Goal: Task Accomplishment & Management: Use online tool/utility

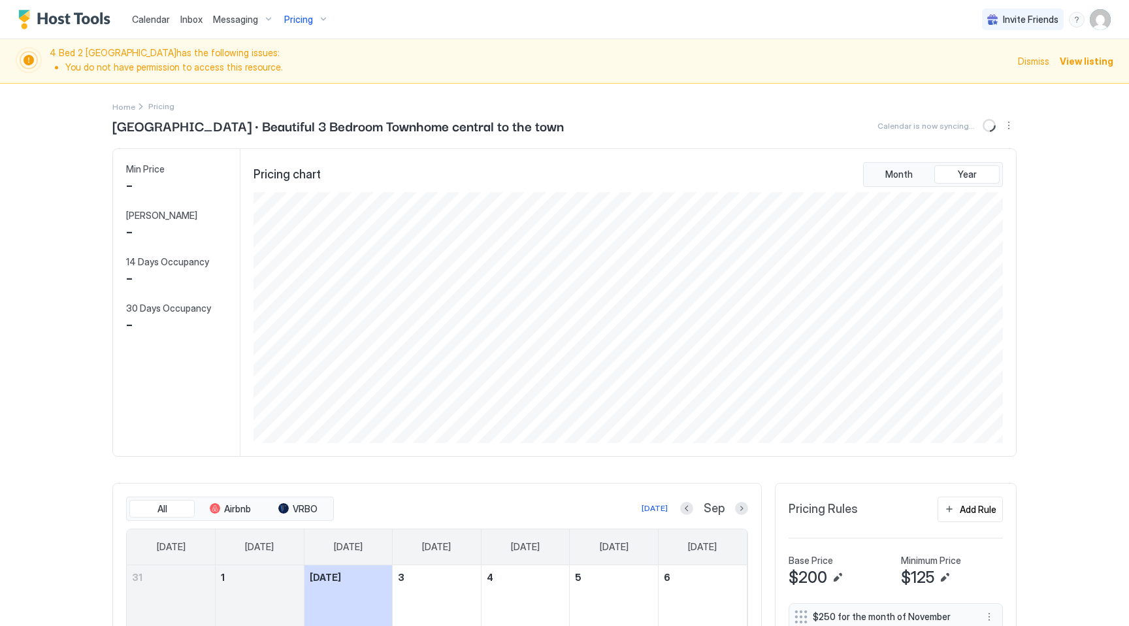
scroll to position [251, 752]
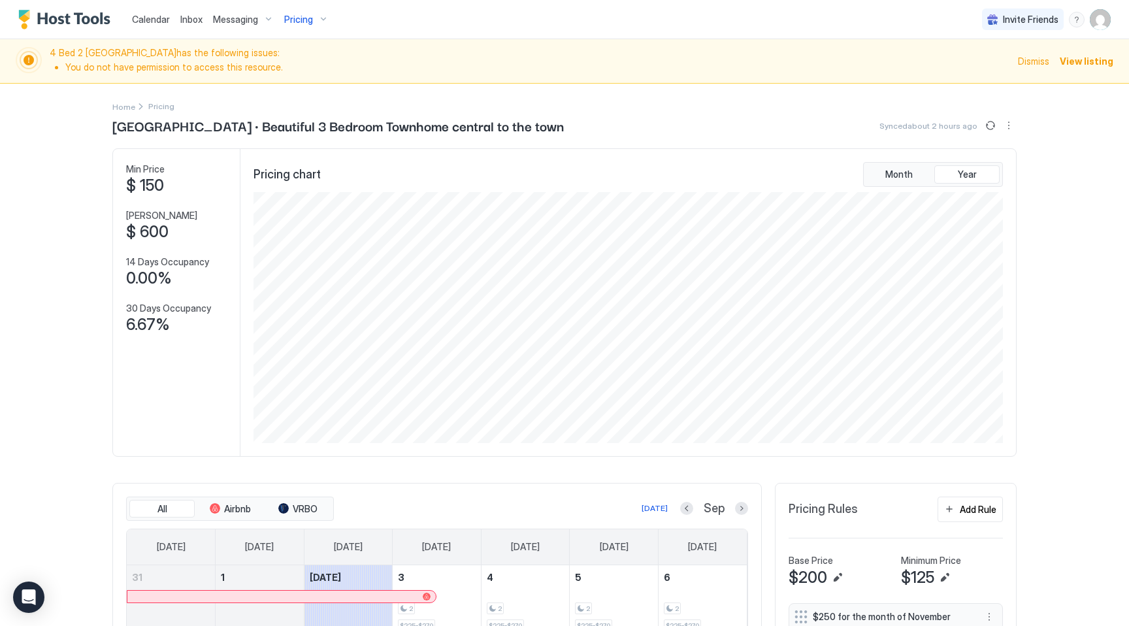
click at [149, 19] on span "Calendar" at bounding box center [151, 19] width 38 height 11
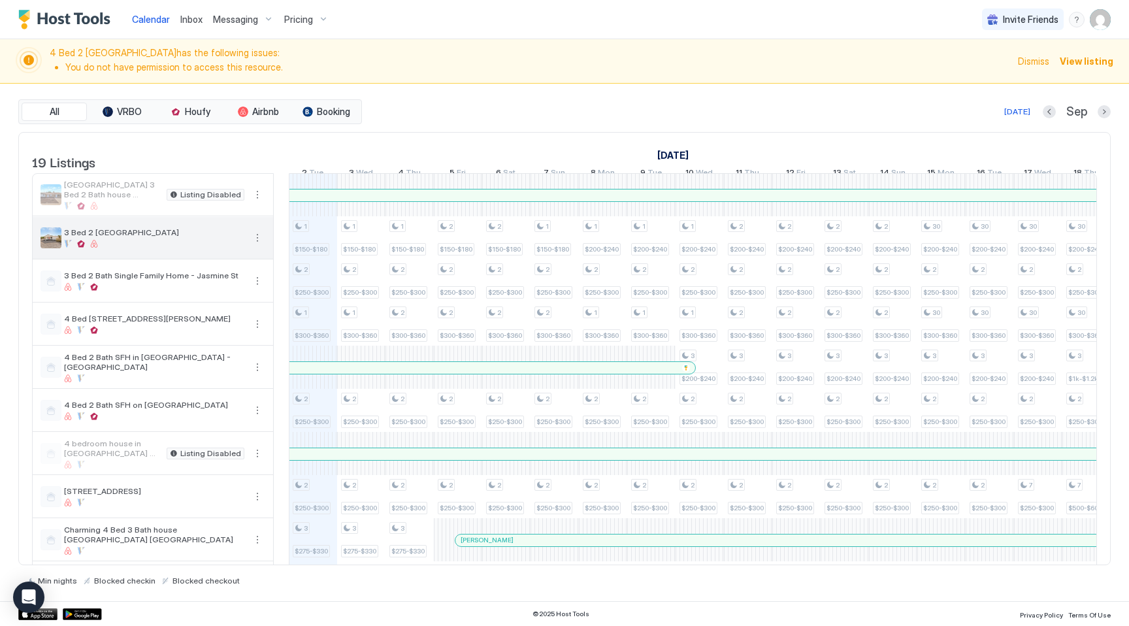
click at [122, 237] on span "3 Bed 2 [GEOGRAPHIC_DATA]" at bounding box center [154, 232] width 180 height 10
click at [479, 125] on div "All VRBO Houfy Airbnb Booking [DATE] [DATE] Listings [DATE] [DATE] [DATE] 18 Mo…" at bounding box center [564, 342] width 1092 height 486
click at [478, 201] on div at bounding box center [959, 195] width 2749 height 12
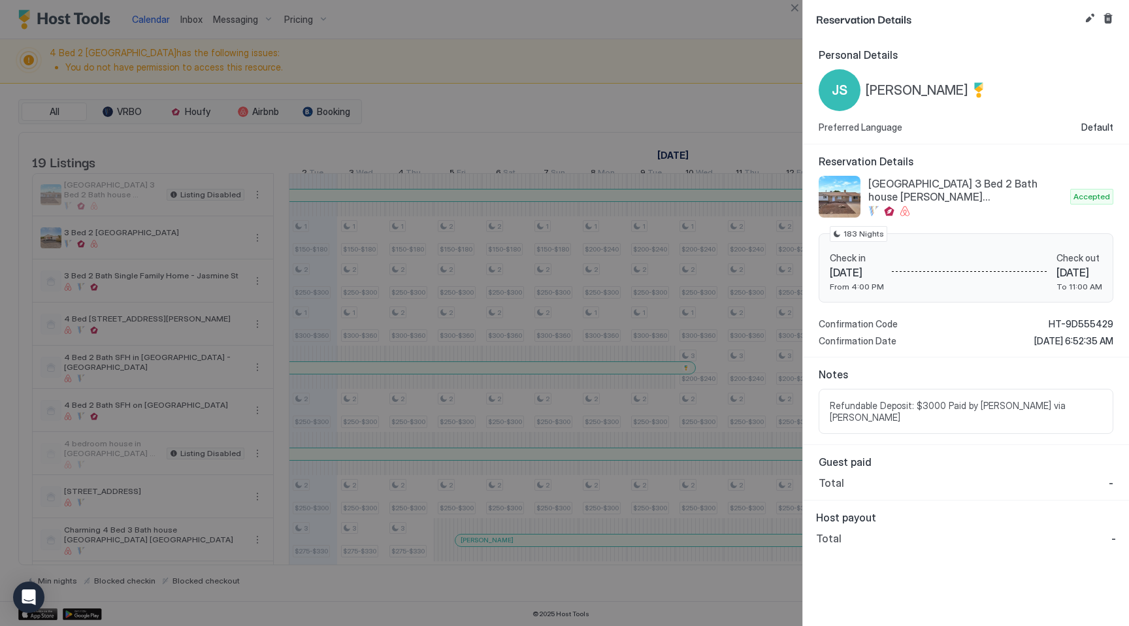
click at [577, 83] on div at bounding box center [564, 313] width 1129 height 626
click at [792, 12] on button "Close" at bounding box center [794, 8] width 16 height 16
